Goal: Task Accomplishment & Management: Complete application form

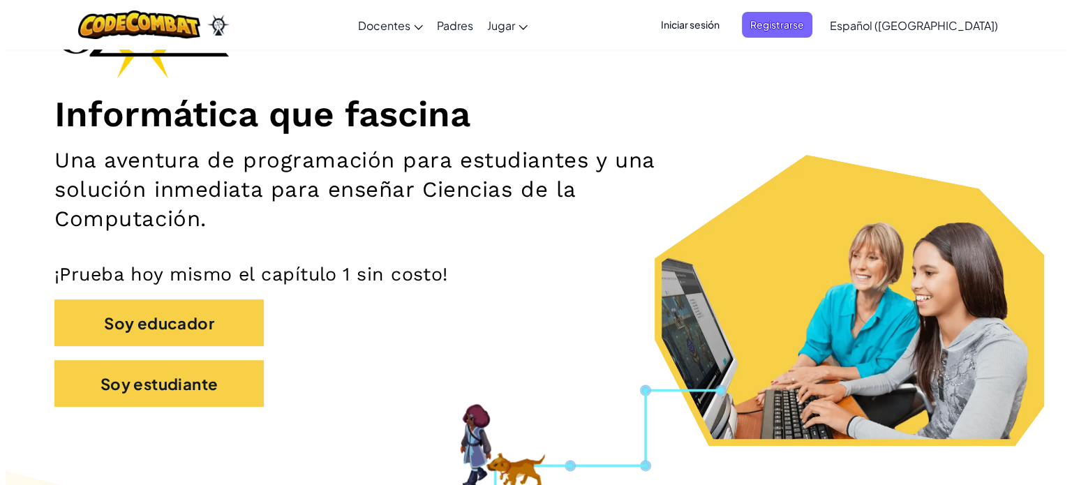
scroll to position [133, 0]
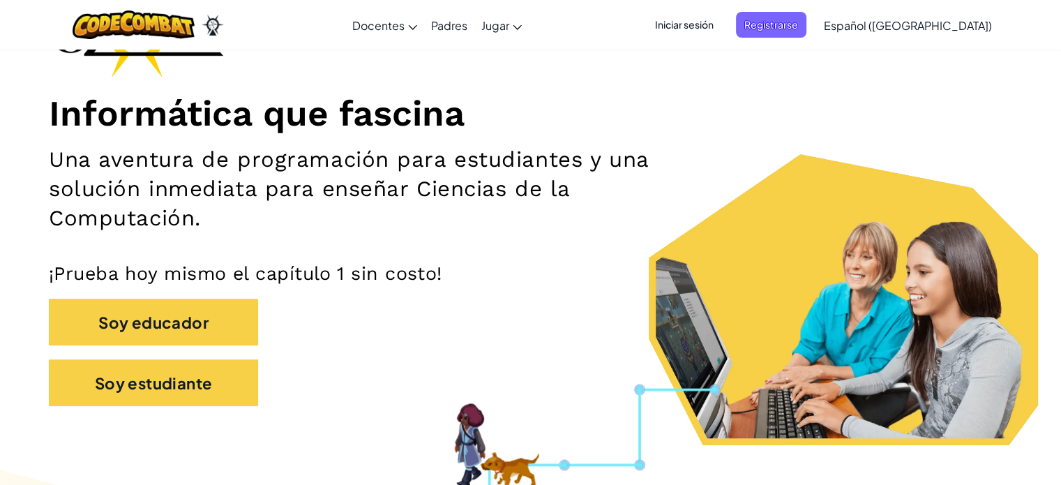
click at [714, 20] on font "Iniciar sesión" at bounding box center [684, 24] width 59 height 13
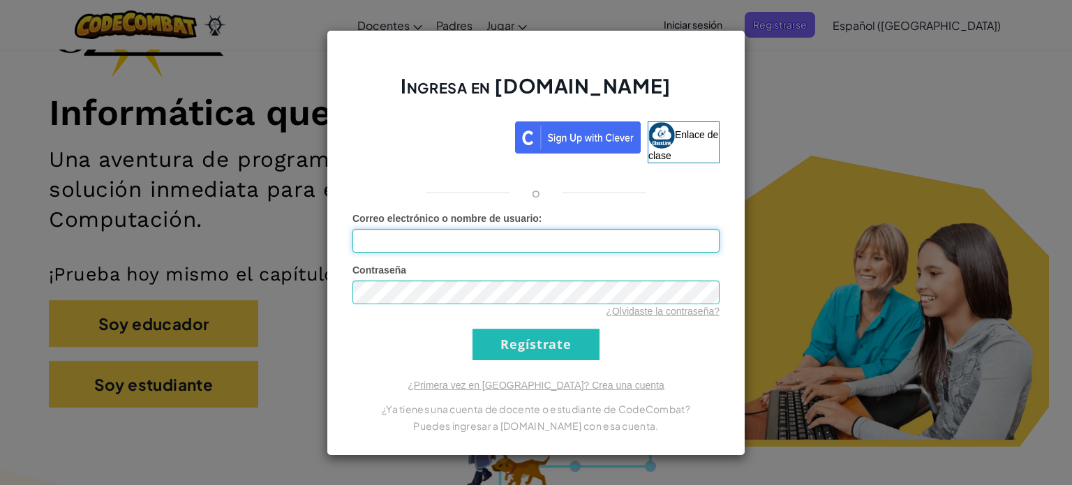
click at [468, 235] on input "Correo electrónico o nombre de usuario :" at bounding box center [535, 241] width 367 height 24
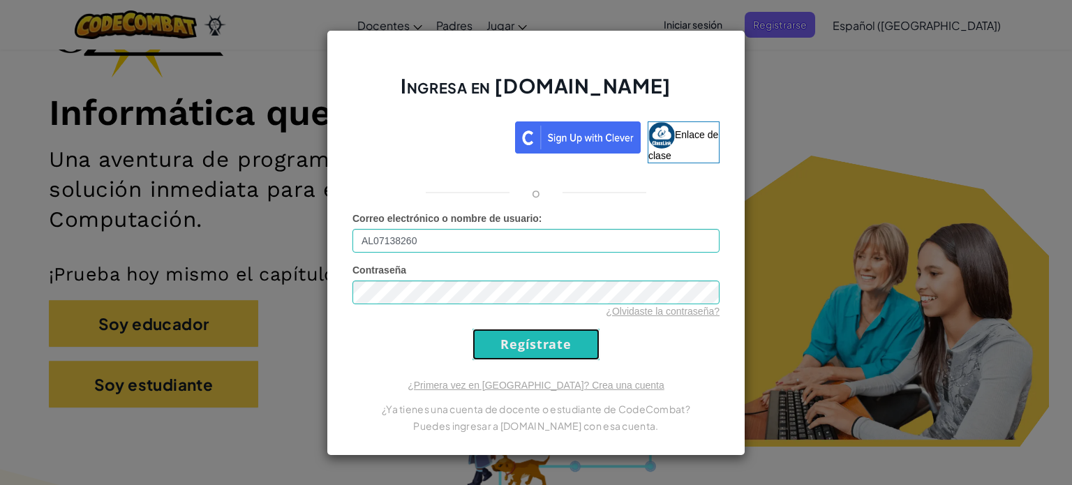
click at [539, 336] on input "Regístrate" at bounding box center [535, 344] width 127 height 31
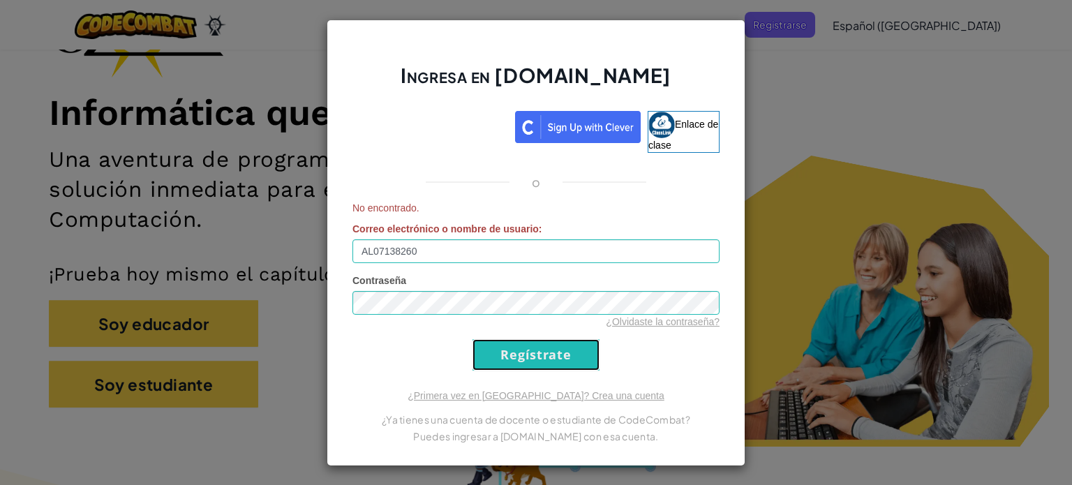
click at [516, 350] on input "Regístrate" at bounding box center [535, 354] width 127 height 31
click at [447, 245] on input "AL07138260" at bounding box center [535, 251] width 367 height 24
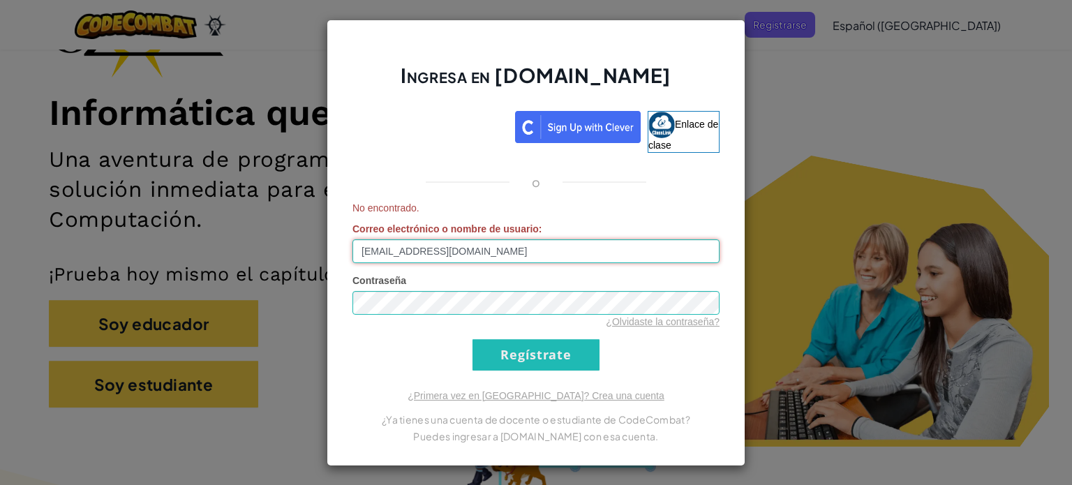
type input "[EMAIL_ADDRESS][DOMAIN_NAME]"
click at [478, 345] on input "Regístrate" at bounding box center [535, 354] width 127 height 31
click at [546, 357] on input "Regístrate" at bounding box center [535, 354] width 127 height 31
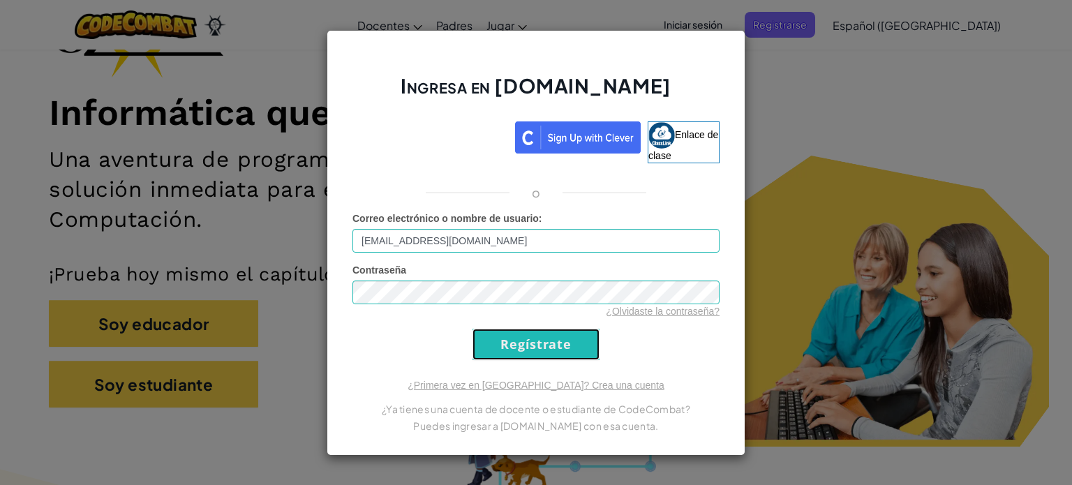
click at [546, 357] on input "Regístrate" at bounding box center [535, 344] width 127 height 31
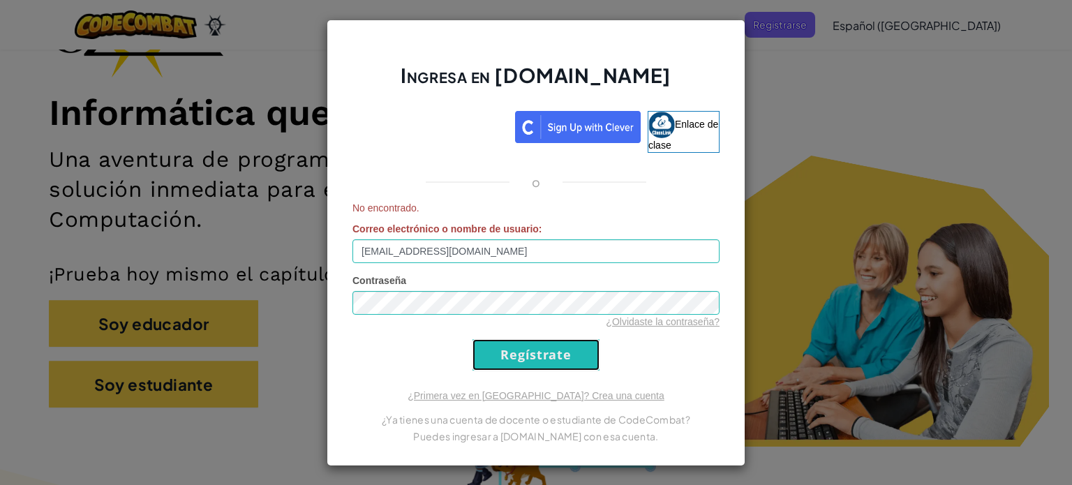
click at [546, 357] on input "Regístrate" at bounding box center [535, 354] width 127 height 31
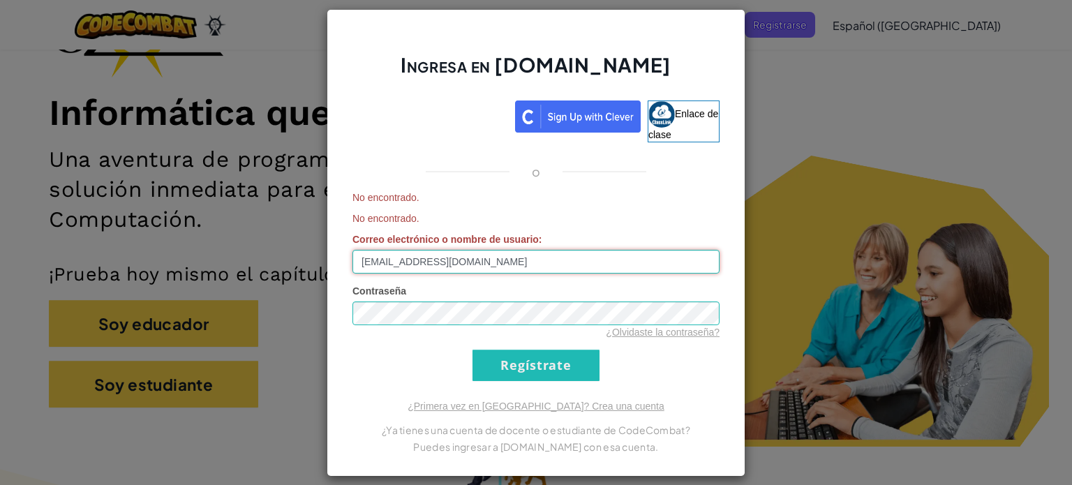
click at [520, 257] on input "[EMAIL_ADDRESS][DOMAIN_NAME]" at bounding box center [535, 262] width 367 height 24
